Goal: Task Accomplishment & Management: Complete application form

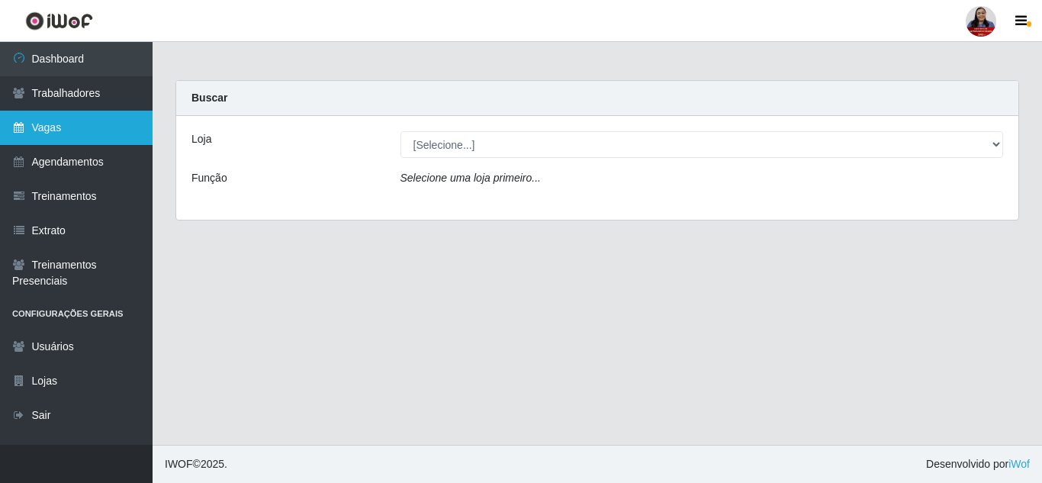
click at [51, 126] on link "Vagas" at bounding box center [76, 128] width 153 height 34
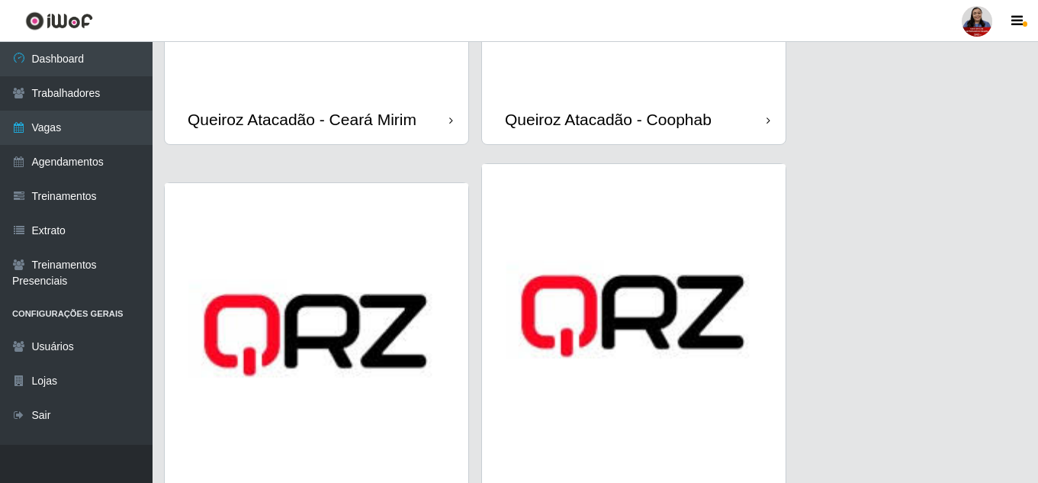
scroll to position [1449, 0]
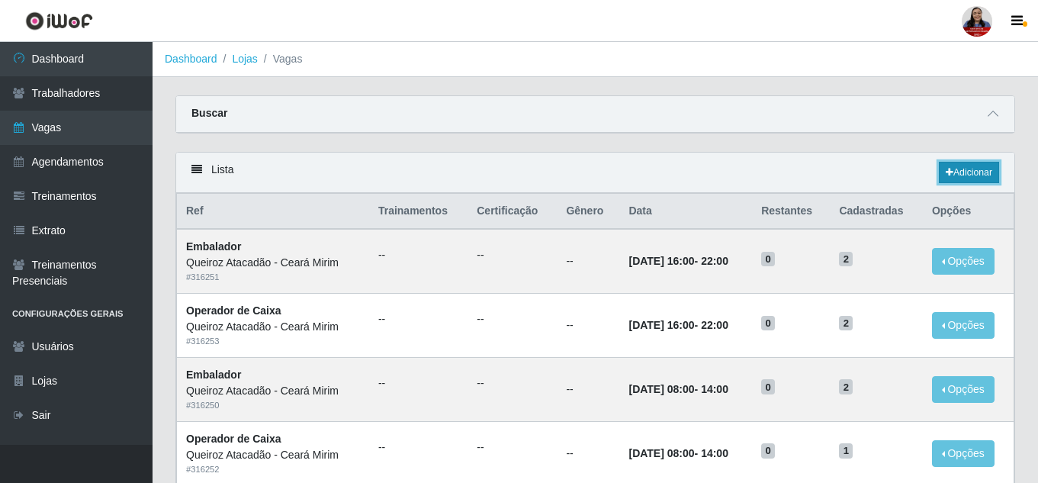
click at [954, 172] on link "Adicionar" at bounding box center [969, 172] width 60 height 21
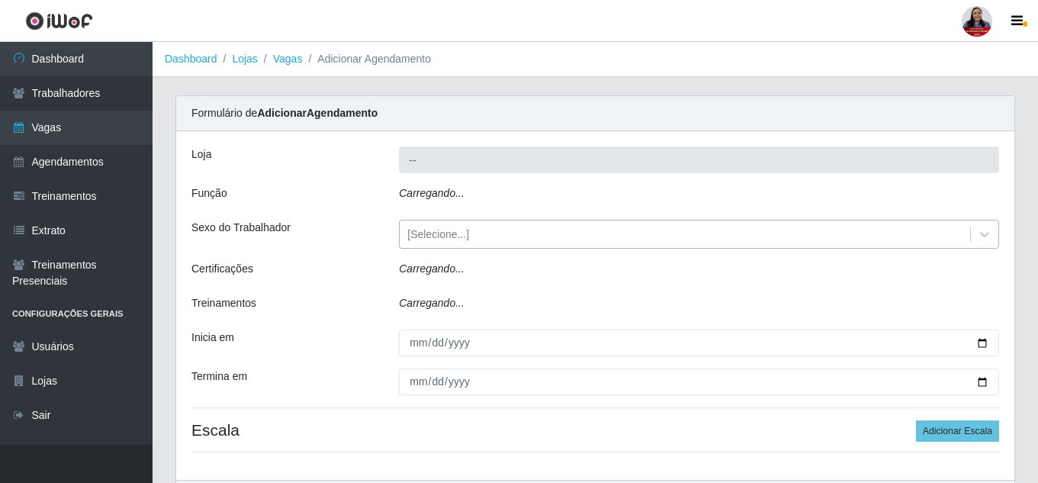
type input "Queiroz Atacadão - Ceará Mirim"
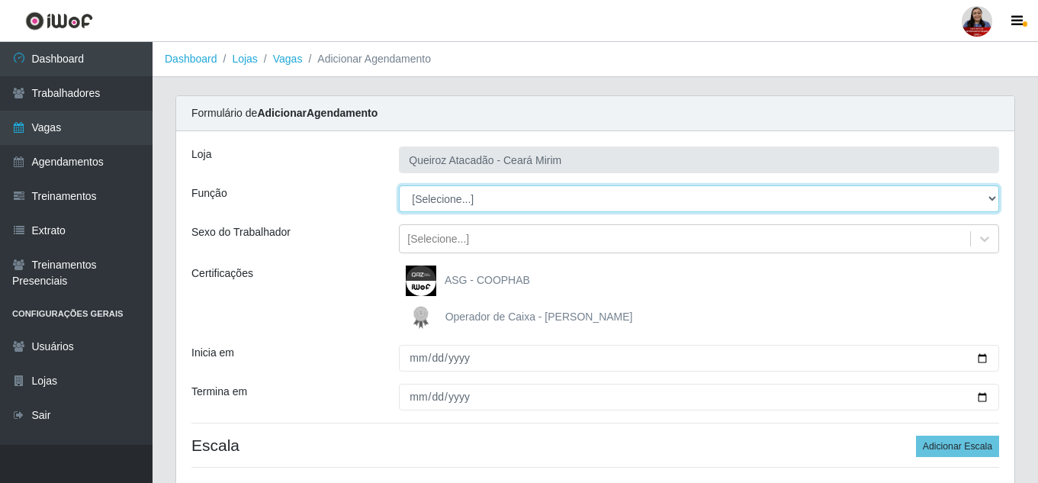
click at [481, 193] on select "[Selecione...] Embalador Embalador + Embalador ++ Operador de Caixa Operador de…" at bounding box center [699, 198] width 600 height 27
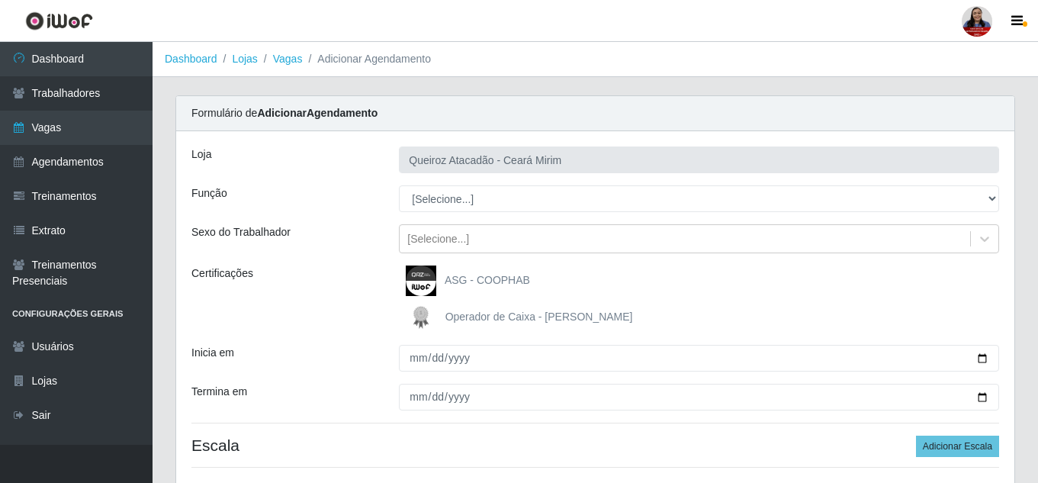
click at [360, 177] on div "Loja Queiroz Atacadão - Ceará Mirim Função [Selecione...] Embalador Embalador +…" at bounding box center [595, 313] width 838 height 364
click at [497, 236] on div "[Selecione...]" at bounding box center [685, 239] width 571 height 25
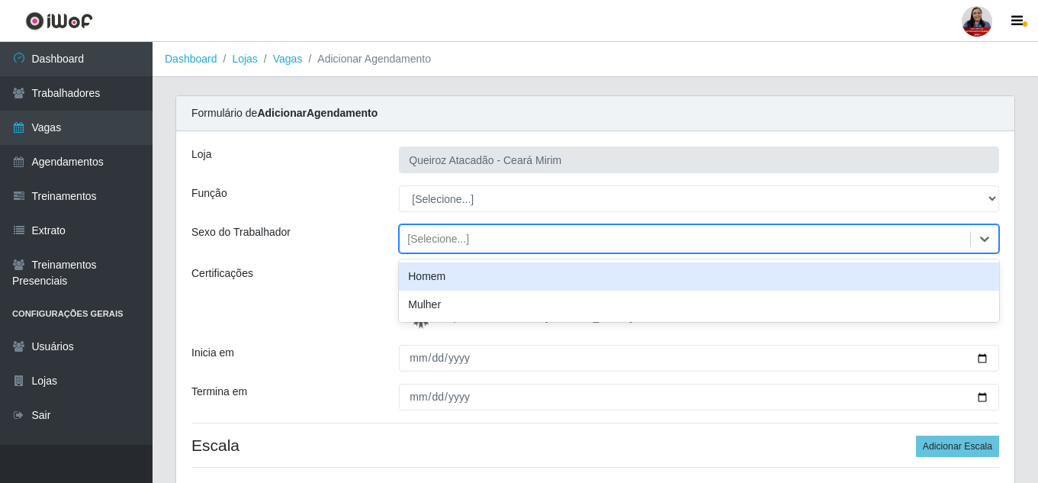
click at [302, 184] on div "Loja Queiroz Atacadão - Ceará Mirim Função [Selecione...] Embalador Embalador +…" at bounding box center [595, 313] width 838 height 364
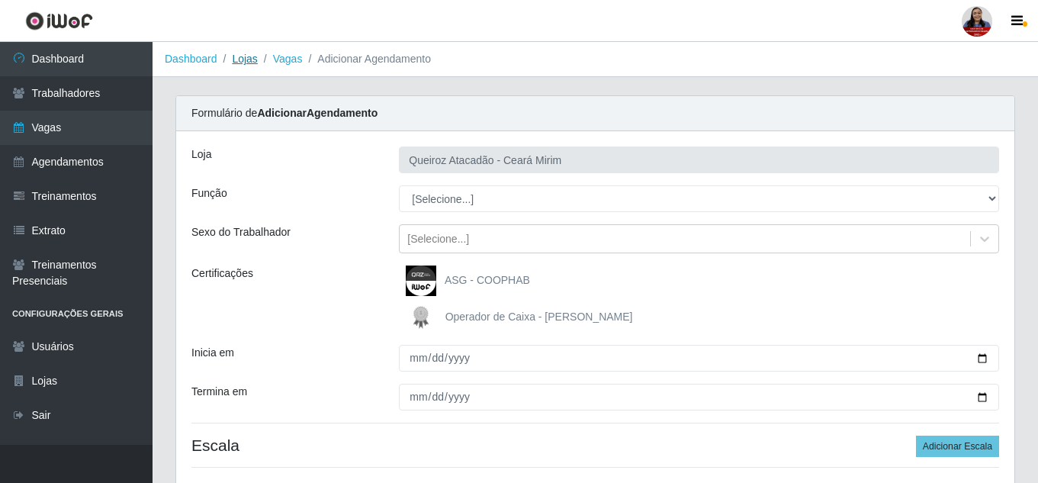
click at [246, 60] on link "Lojas" at bounding box center [244, 59] width 25 height 12
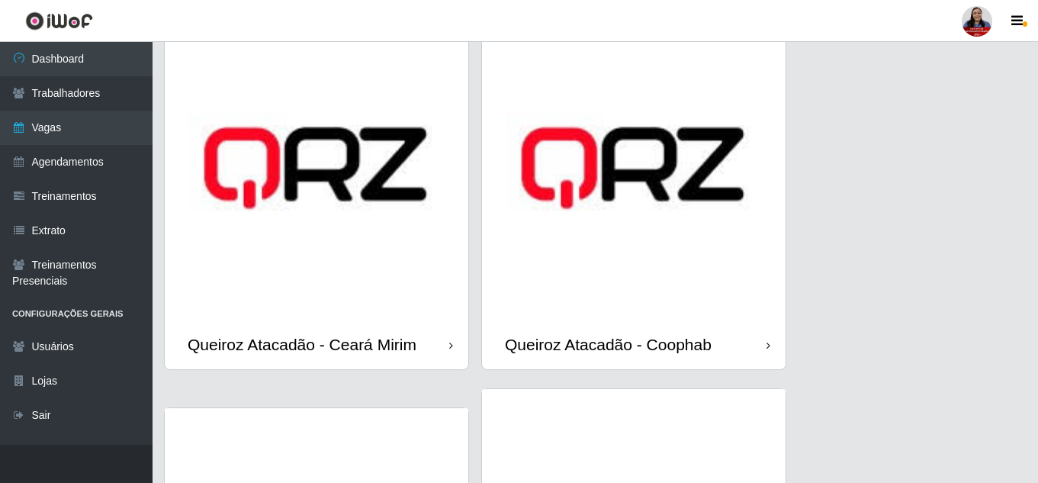
scroll to position [1220, 0]
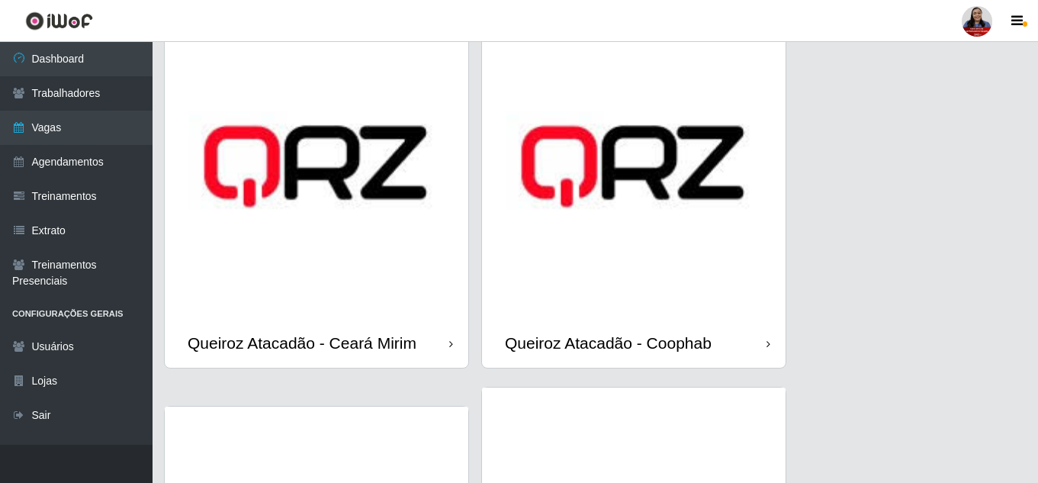
click at [375, 252] on img at bounding box center [317, 166] width 304 height 304
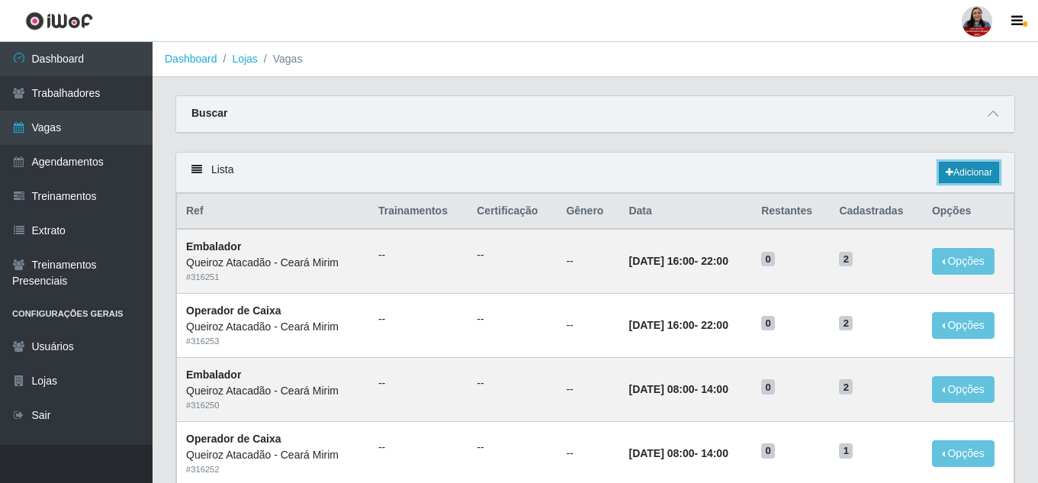
click at [950, 175] on link "Adicionar" at bounding box center [969, 172] width 60 height 21
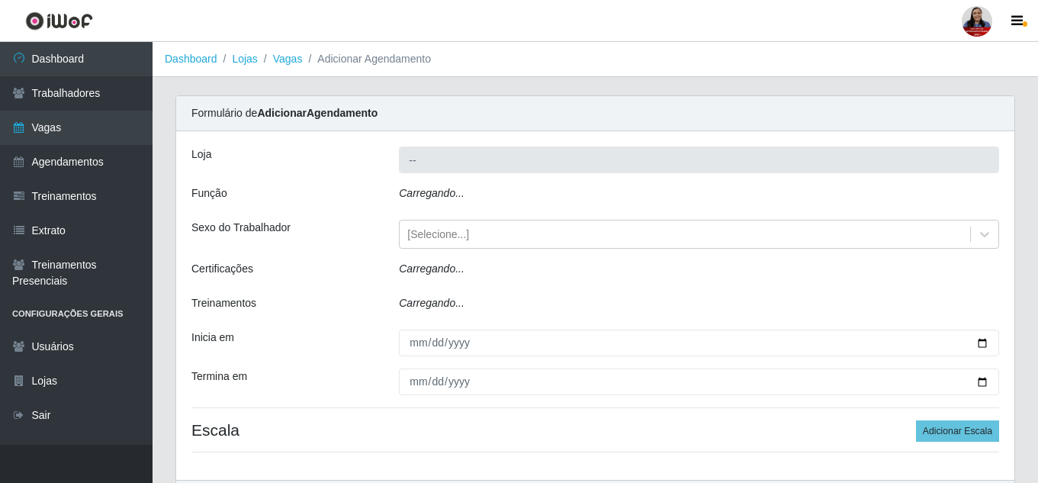
type input "Queiroz Atacadão - Ceará Mirim"
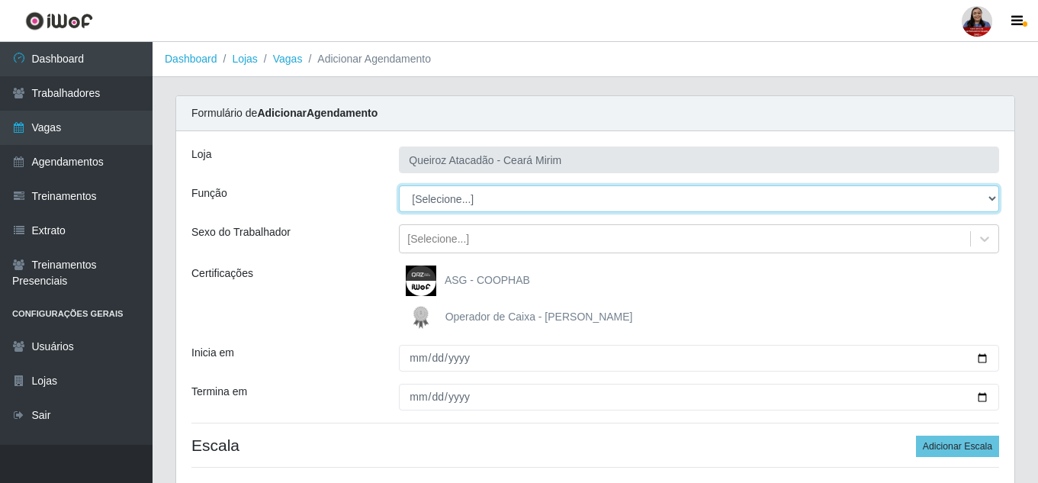
click at [483, 200] on select "[Selecione...] Embalador Embalador + Embalador ++ Operador de Caixa Operador de…" at bounding box center [699, 198] width 600 height 27
select select "72"
click at [399, 185] on select "[Selecione...] Embalador Embalador + Embalador ++ Operador de Caixa Operador de…" at bounding box center [699, 198] width 600 height 27
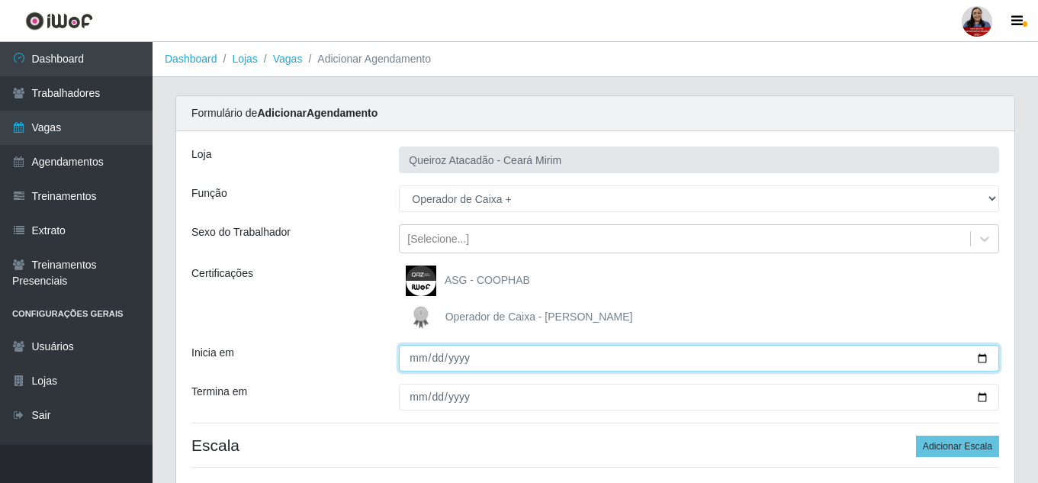
click at [985, 358] on input "Inicia em" at bounding box center [699, 358] width 600 height 27
type input "[DATE]"
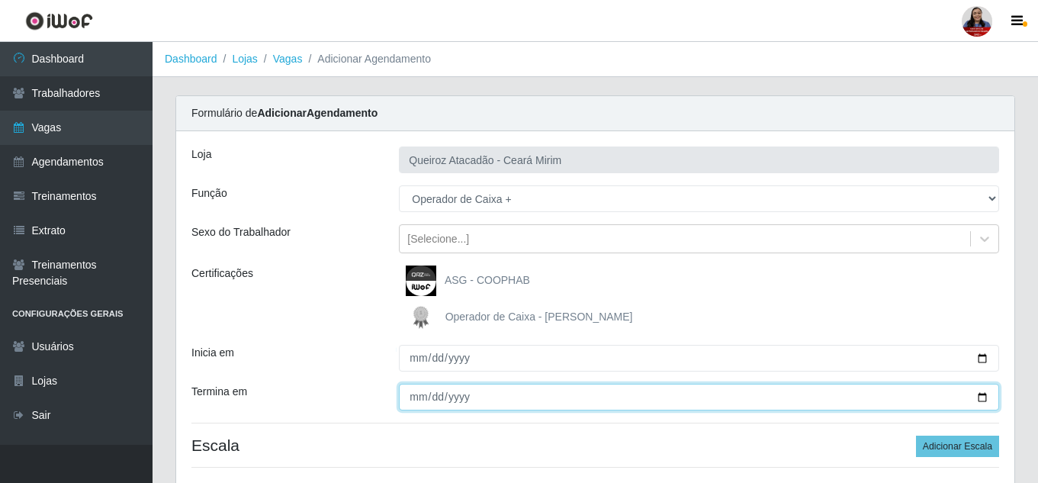
click at [986, 400] on input "Termina em" at bounding box center [699, 397] width 600 height 27
type input "[DATE]"
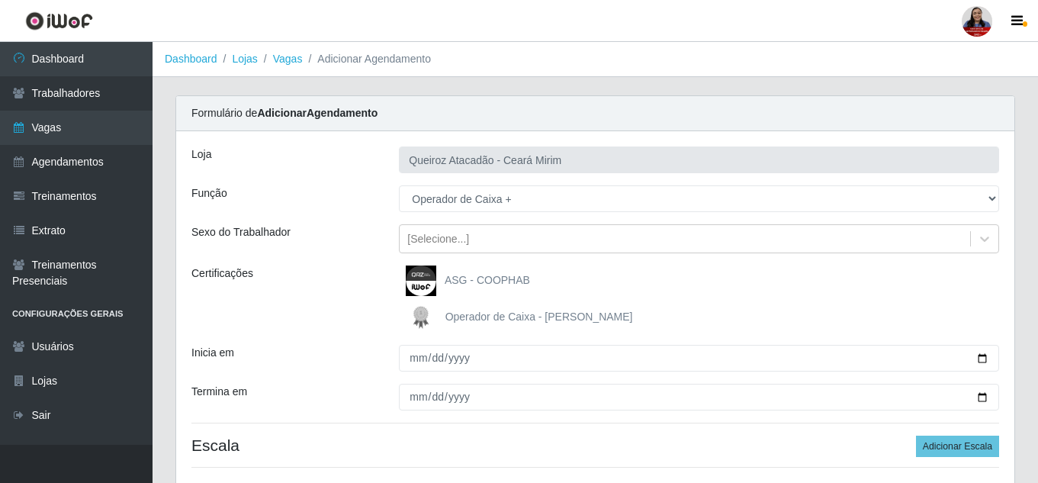
click at [304, 294] on div "Certificações" at bounding box center [283, 298] width 207 height 67
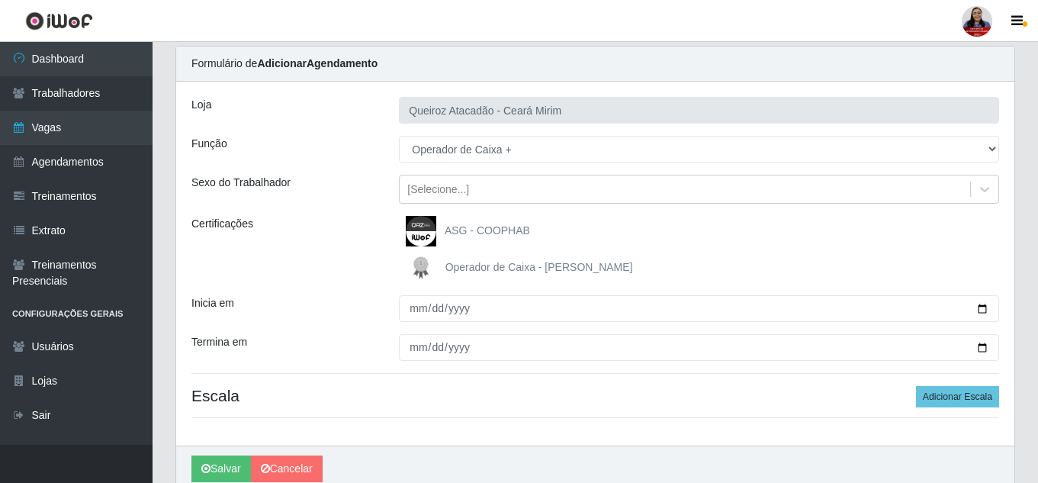
scroll to position [115, 0]
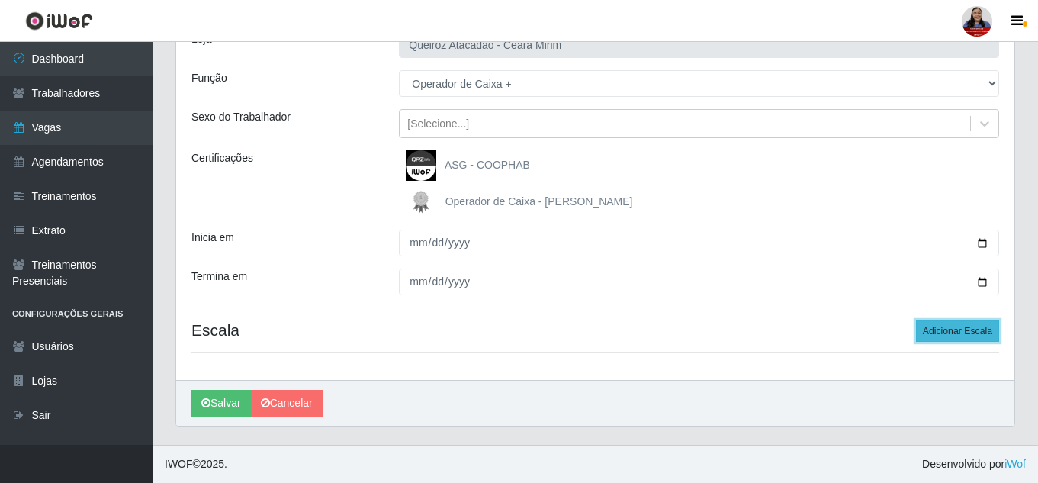
click at [947, 327] on button "Adicionar Escala" at bounding box center [957, 330] width 83 height 21
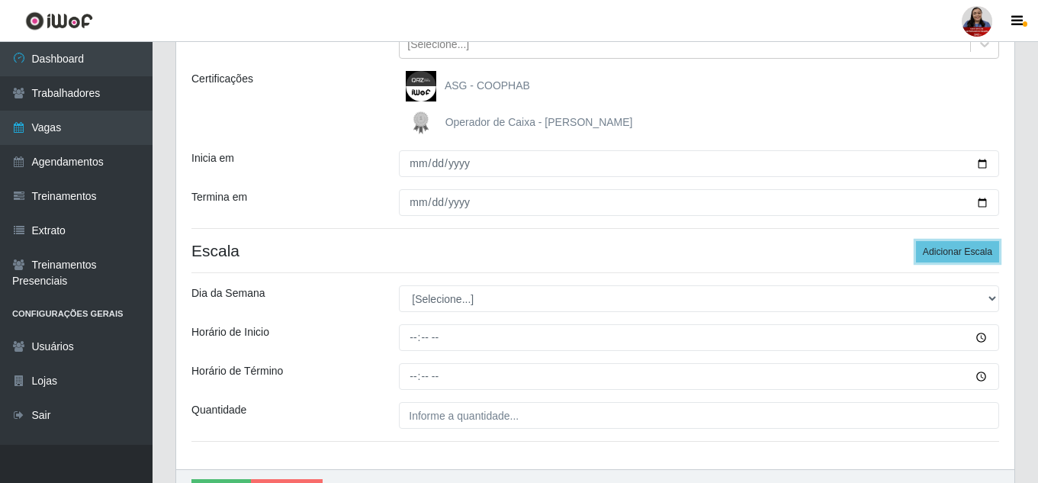
scroll to position [284, 0]
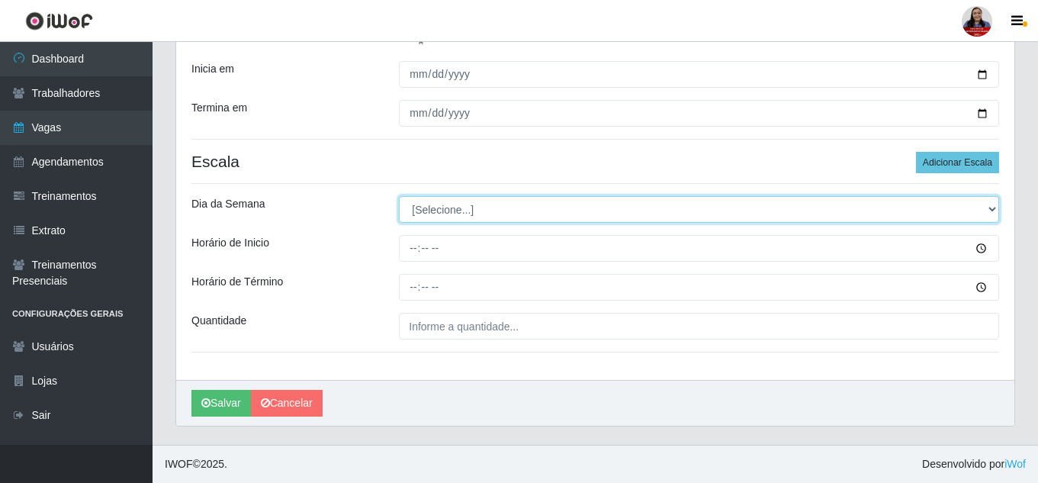
drag, startPoint x: 476, startPoint y: 209, endPoint x: 477, endPoint y: 222, distance: 13.0
click at [476, 209] on select "[Selecione...] Segunda Terça Quarta Quinta Sexta Sábado Domingo" at bounding box center [699, 209] width 600 height 27
select select "0"
click at [399, 196] on select "[Selecione...] Segunda Terça Quarta Quinta Sexta Sábado Domingo" at bounding box center [699, 209] width 600 height 27
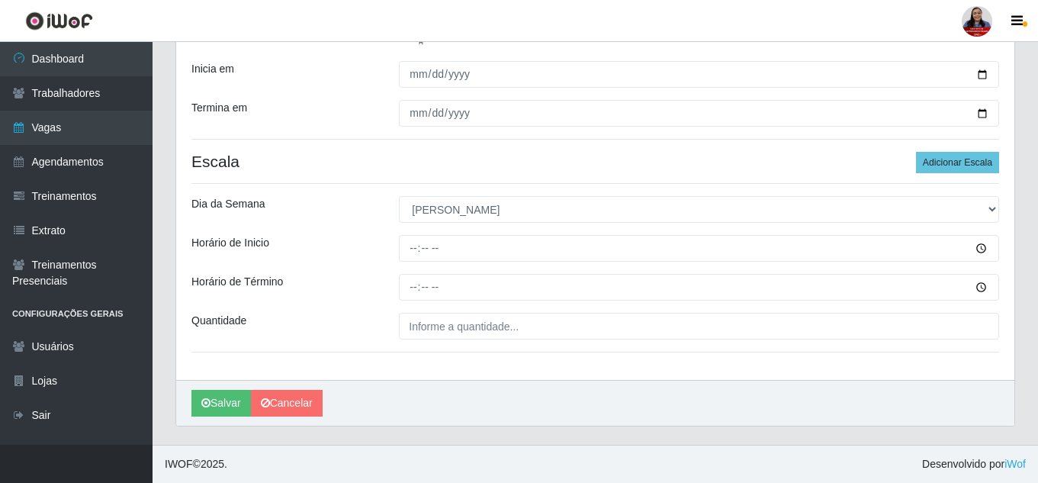
click at [336, 226] on div "Loja Queiroz Atacadão - Ceará Mirim Função [Selecione...] Embalador Embalador +…" at bounding box center [595, 113] width 838 height 532
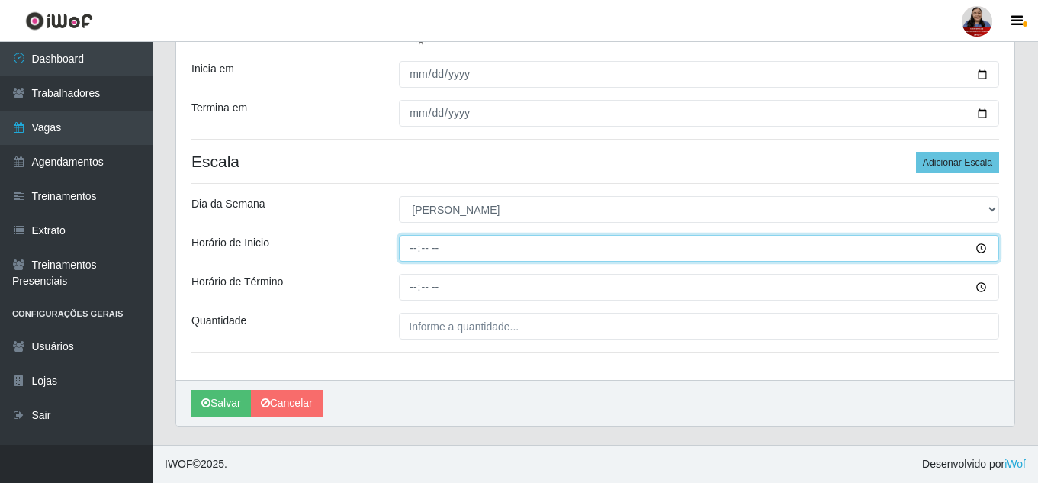
click at [407, 248] on input "Horário de Inicio" at bounding box center [699, 248] width 600 height 27
type input "13:00"
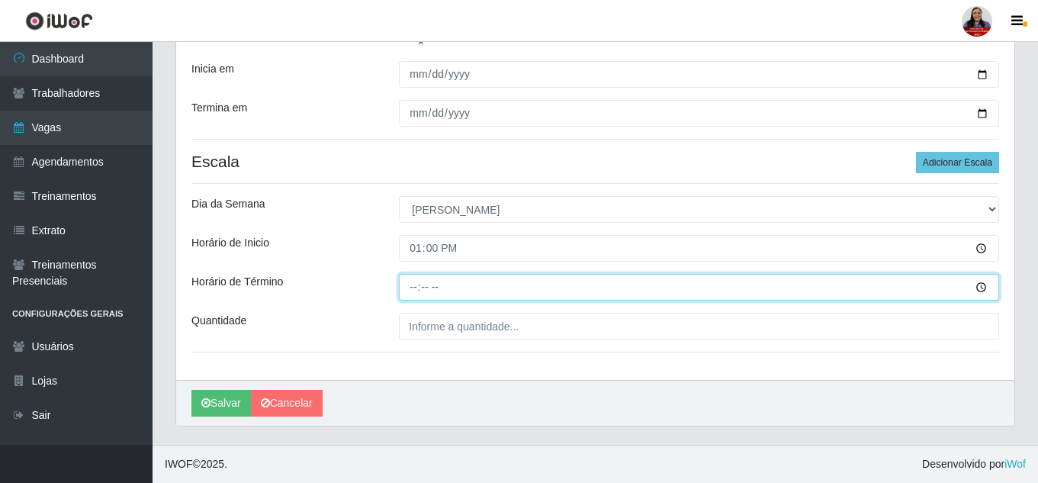
type input "19:00"
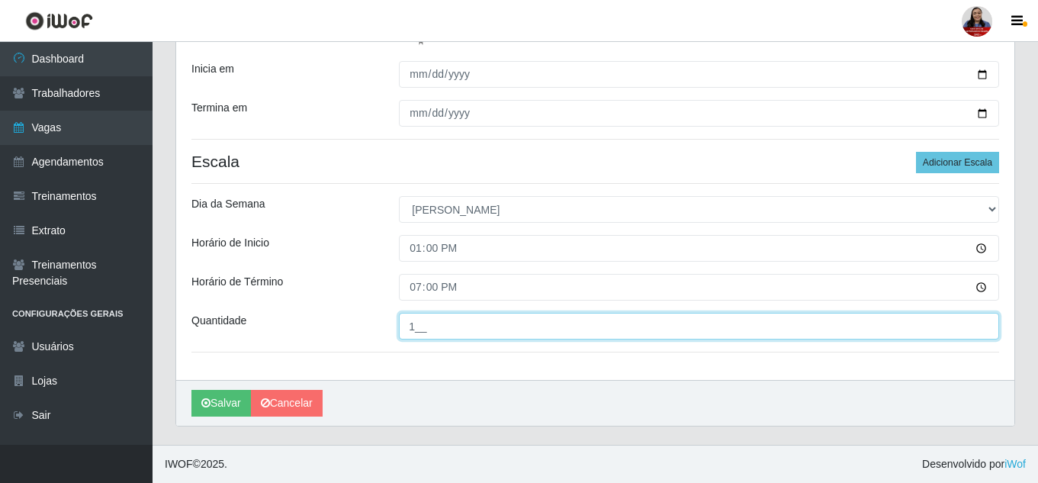
type input "1__"
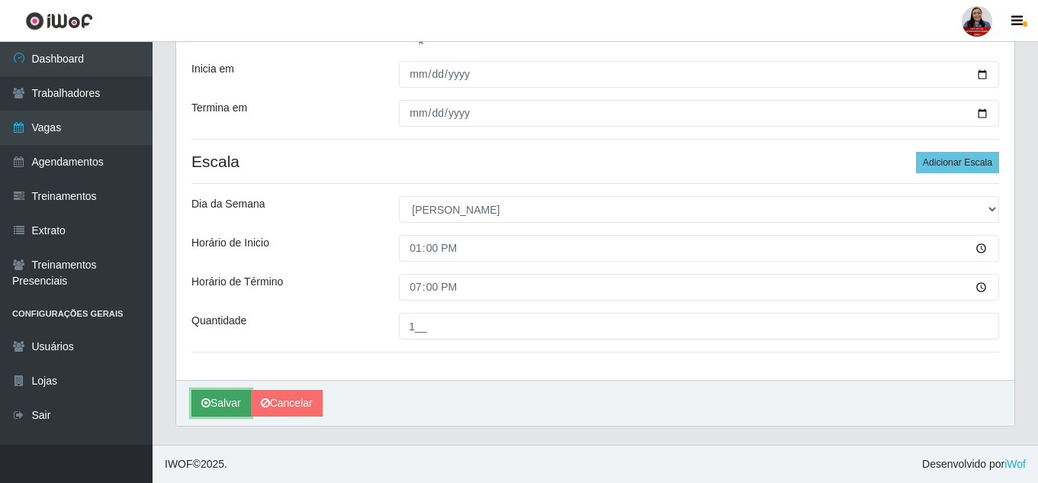
click at [225, 407] on button "Salvar" at bounding box center [220, 403] width 59 height 27
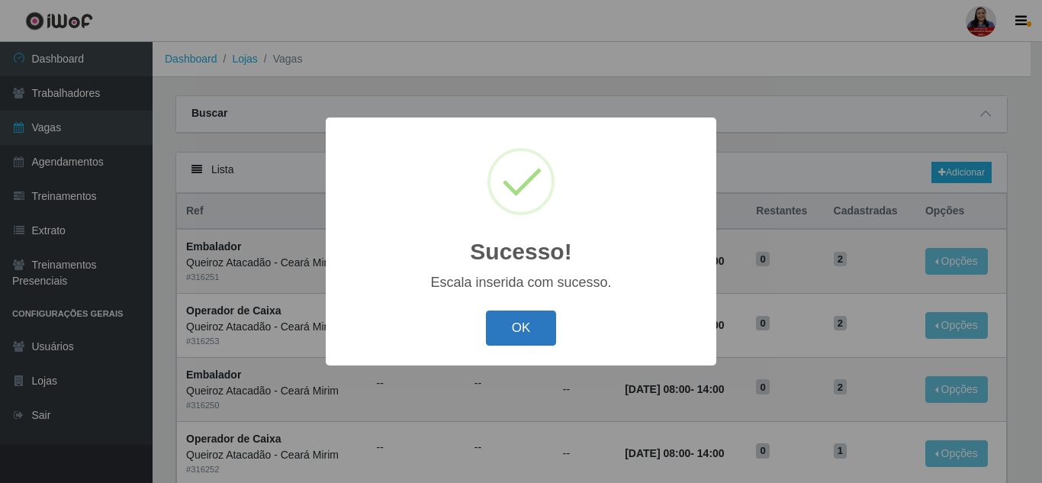
click at [535, 326] on button "OK" at bounding box center [521, 328] width 71 height 36
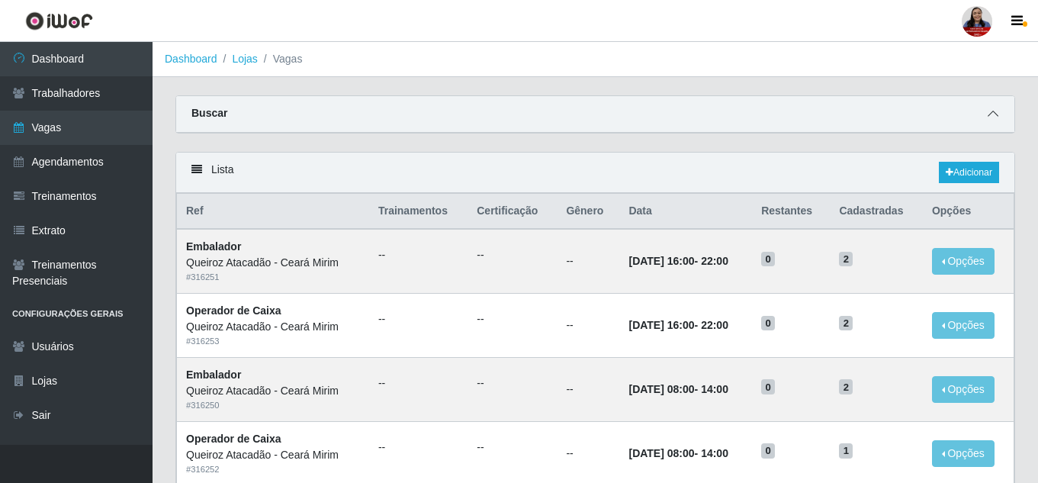
click at [998, 117] on icon at bounding box center [993, 113] width 11 height 11
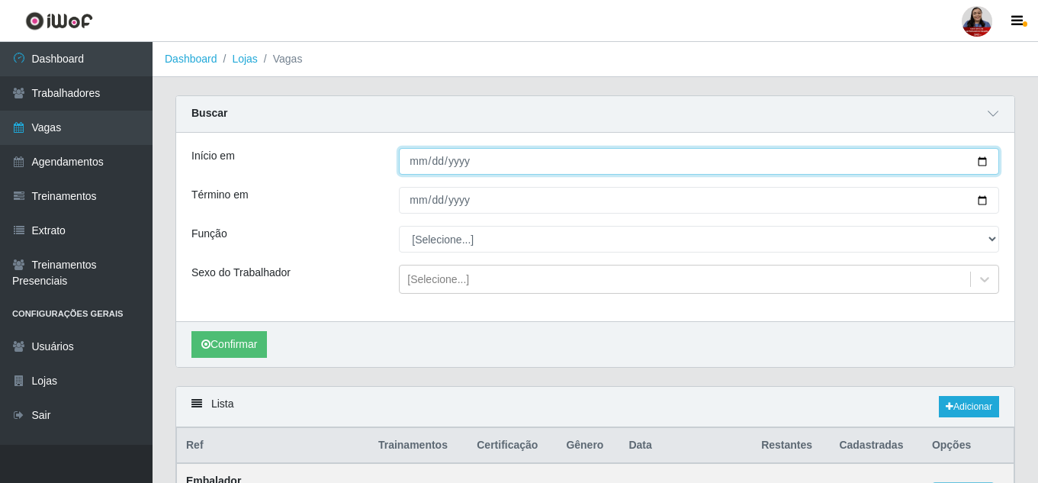
click at [985, 169] on input "Início em" at bounding box center [699, 161] width 600 height 27
click at [985, 160] on input "Início em" at bounding box center [699, 161] width 600 height 27
type input "[DATE]"
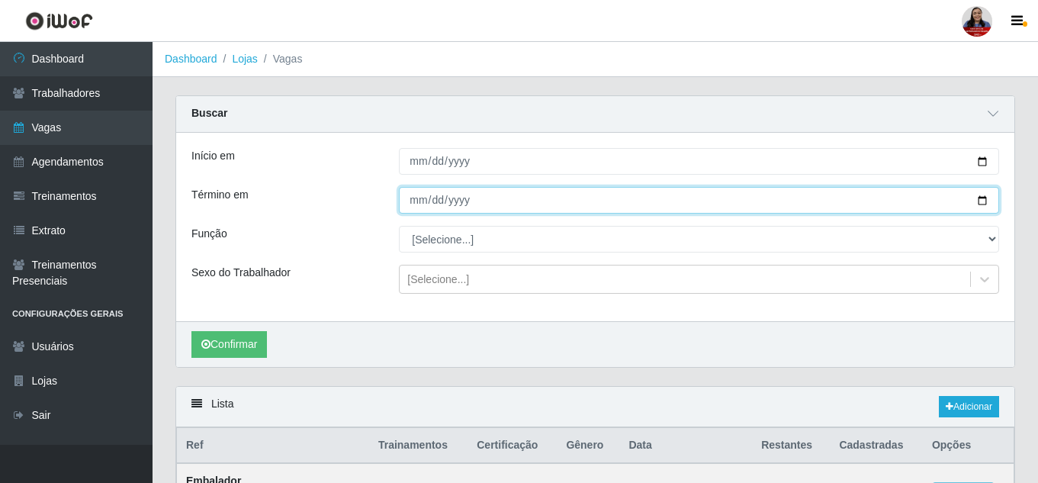
click at [985, 207] on input "Término em" at bounding box center [699, 200] width 600 height 27
type input "[DATE]"
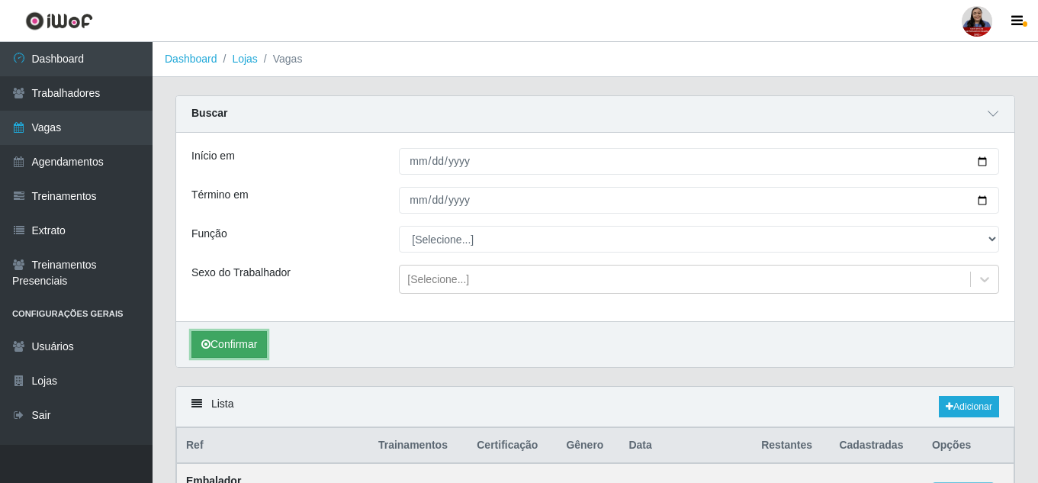
drag, startPoint x: 208, startPoint y: 340, endPoint x: 231, endPoint y: 335, distance: 23.5
click at [210, 340] on icon "submit" at bounding box center [205, 344] width 9 height 11
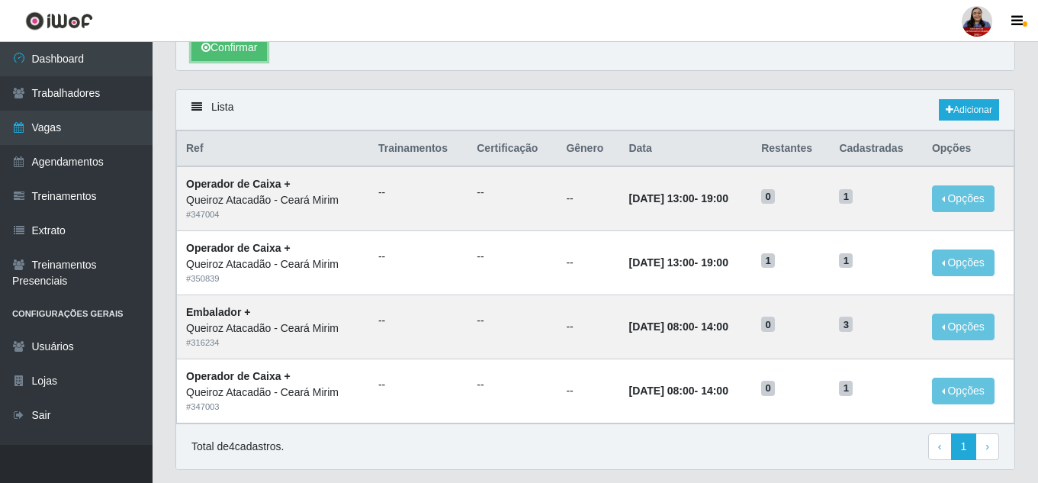
scroll to position [303, 0]
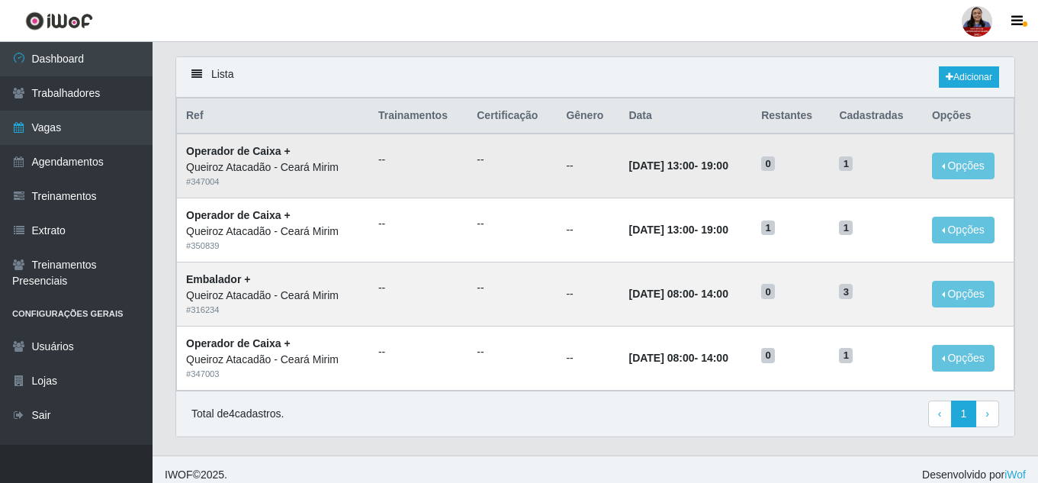
scroll to position [107, 0]
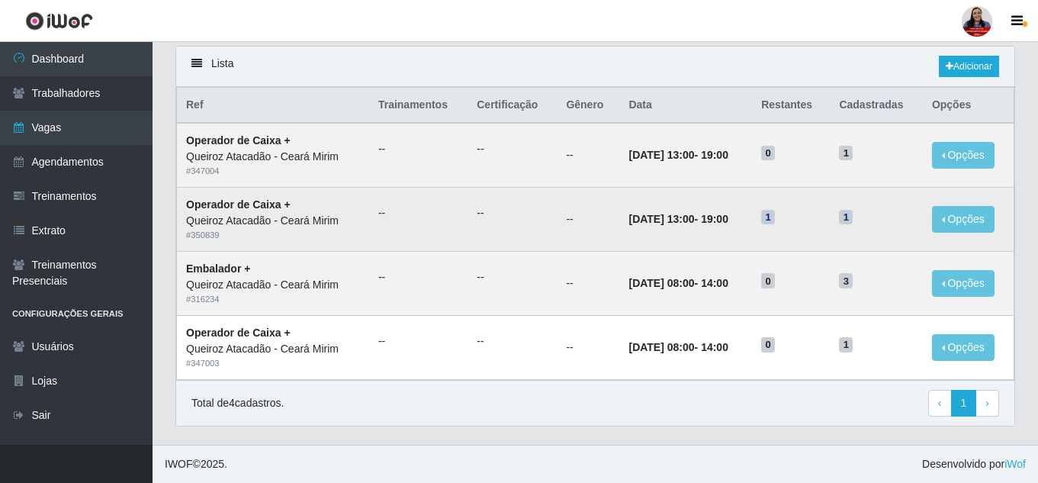
drag, startPoint x: 781, startPoint y: 217, endPoint x: 861, endPoint y: 215, distance: 80.1
click at [861, 215] on tr "Operador de Caixa + [PERSON_NAME] - [GEOGRAPHIC_DATA] Mirim # 350839 -- -- -- […" at bounding box center [596, 220] width 838 height 64
click at [773, 214] on td "1" at bounding box center [791, 220] width 78 height 64
